Goal: Use online tool/utility: Utilize a website feature to perform a specific function

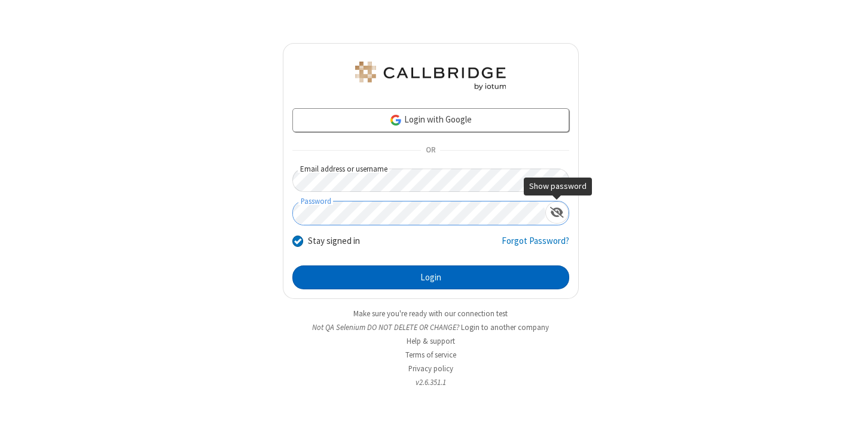
click at [430, 277] on button "Login" at bounding box center [430, 277] width 277 height 24
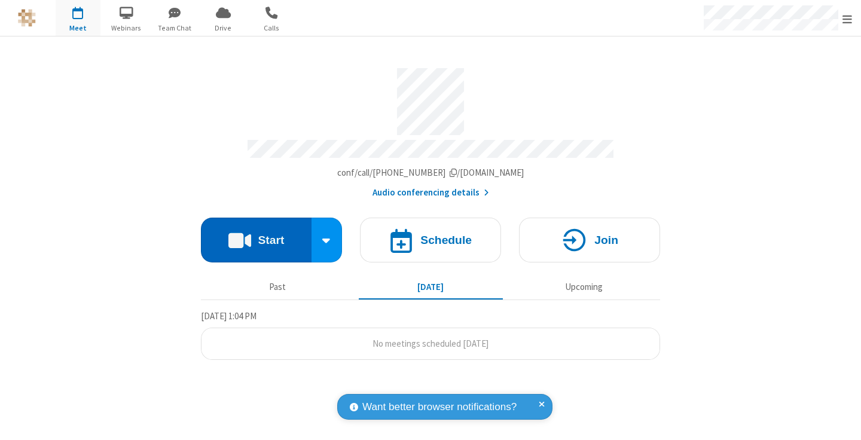
click at [256, 234] on button "Start" at bounding box center [256, 240] width 111 height 45
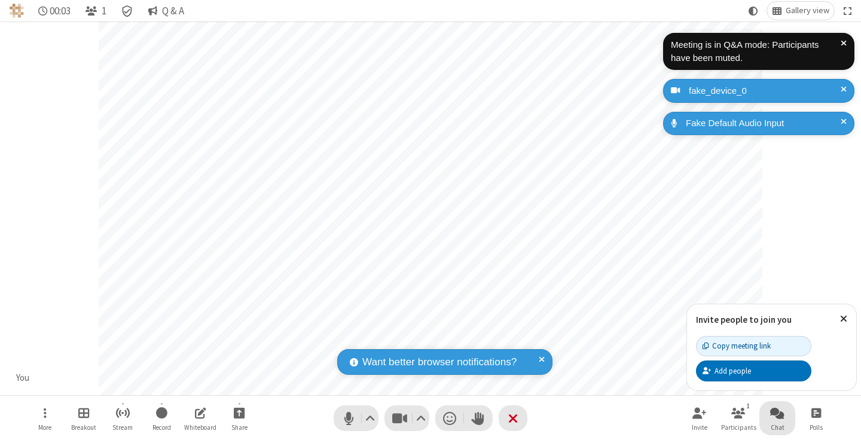
click at [777, 412] on span "Open chat" at bounding box center [777, 412] width 14 height 15
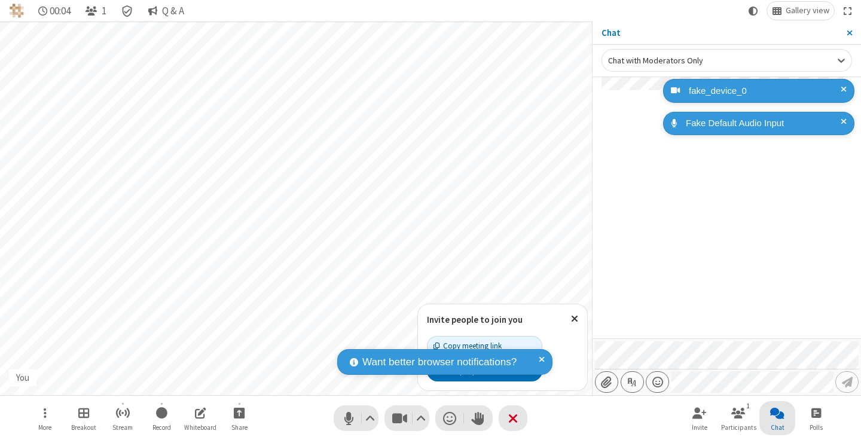
type input "C:\fakepath\doc_test.docx"
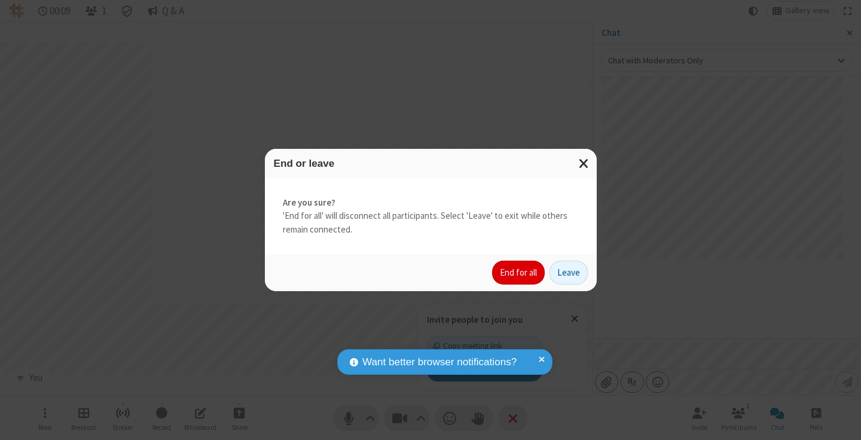
click at [519, 273] on button "End for all" at bounding box center [518, 273] width 53 height 24
